Goal: Browse casually

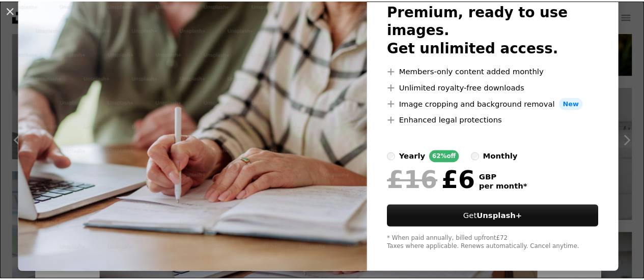
scroll to position [76, 0]
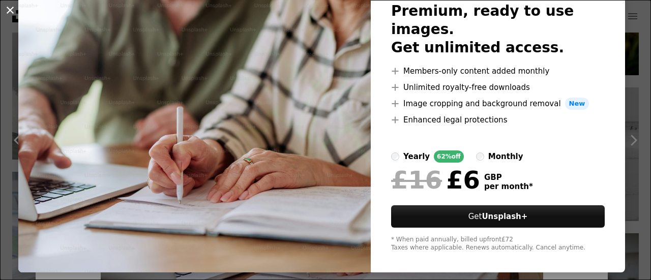
click at [10, 5] on button "An X shape" at bounding box center [10, 10] width 12 height 12
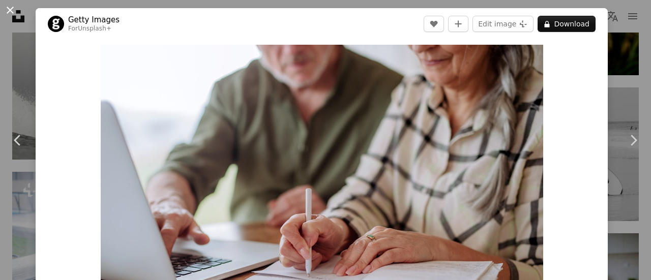
click at [8, 9] on button "An X shape" at bounding box center [10, 10] width 12 height 12
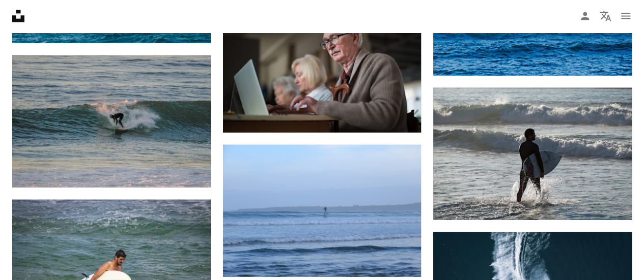
scroll to position [6838, 0]
